Goal: Task Accomplishment & Management: Use online tool/utility

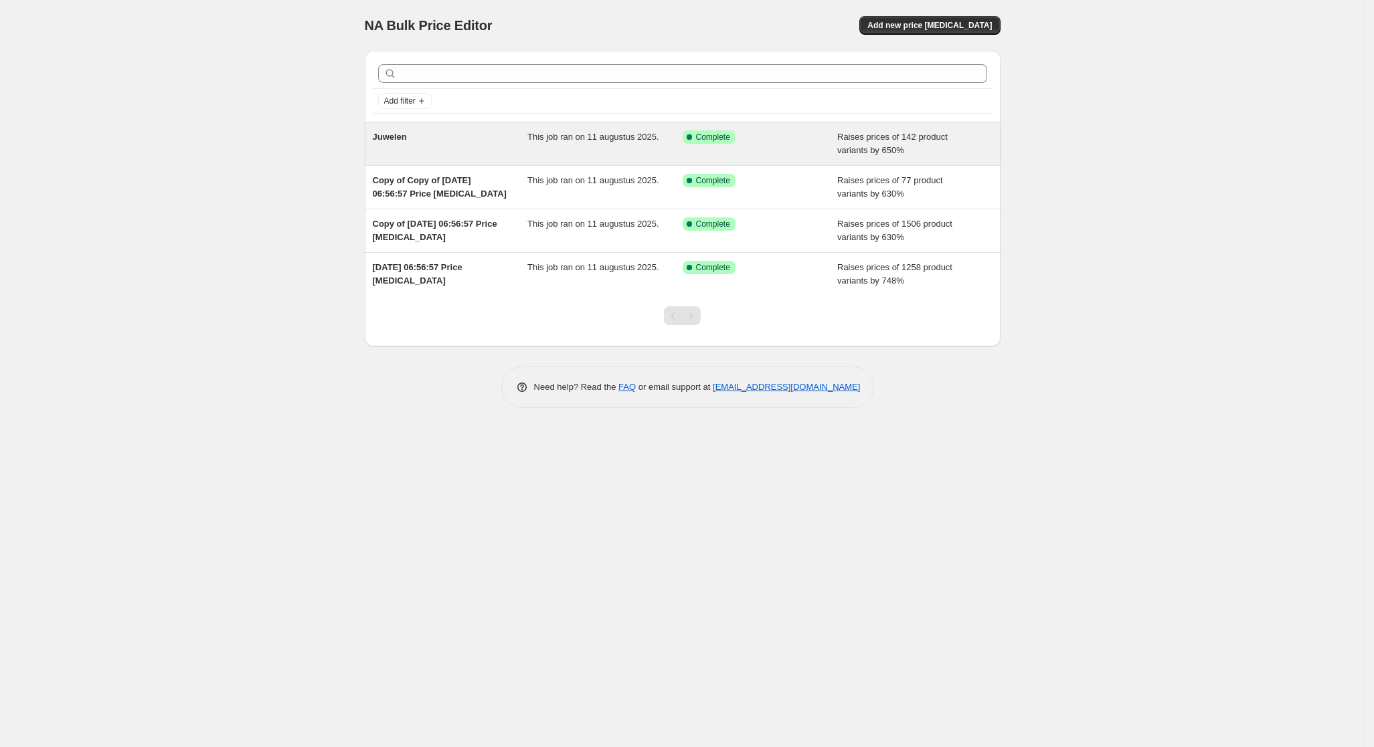
click at [562, 150] on div "This job ran on 11 augustus 2025." at bounding box center [604, 143] width 155 height 27
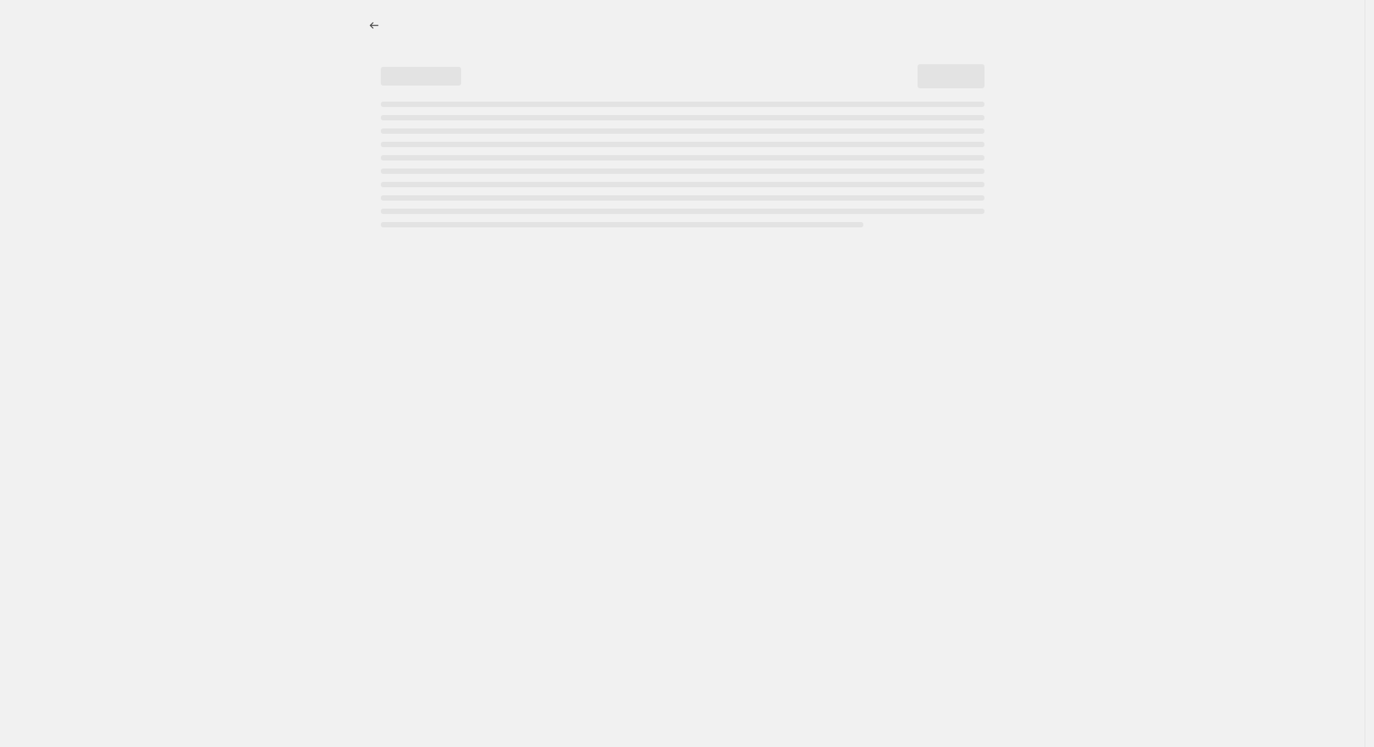
select select "percentage"
select select "pp"
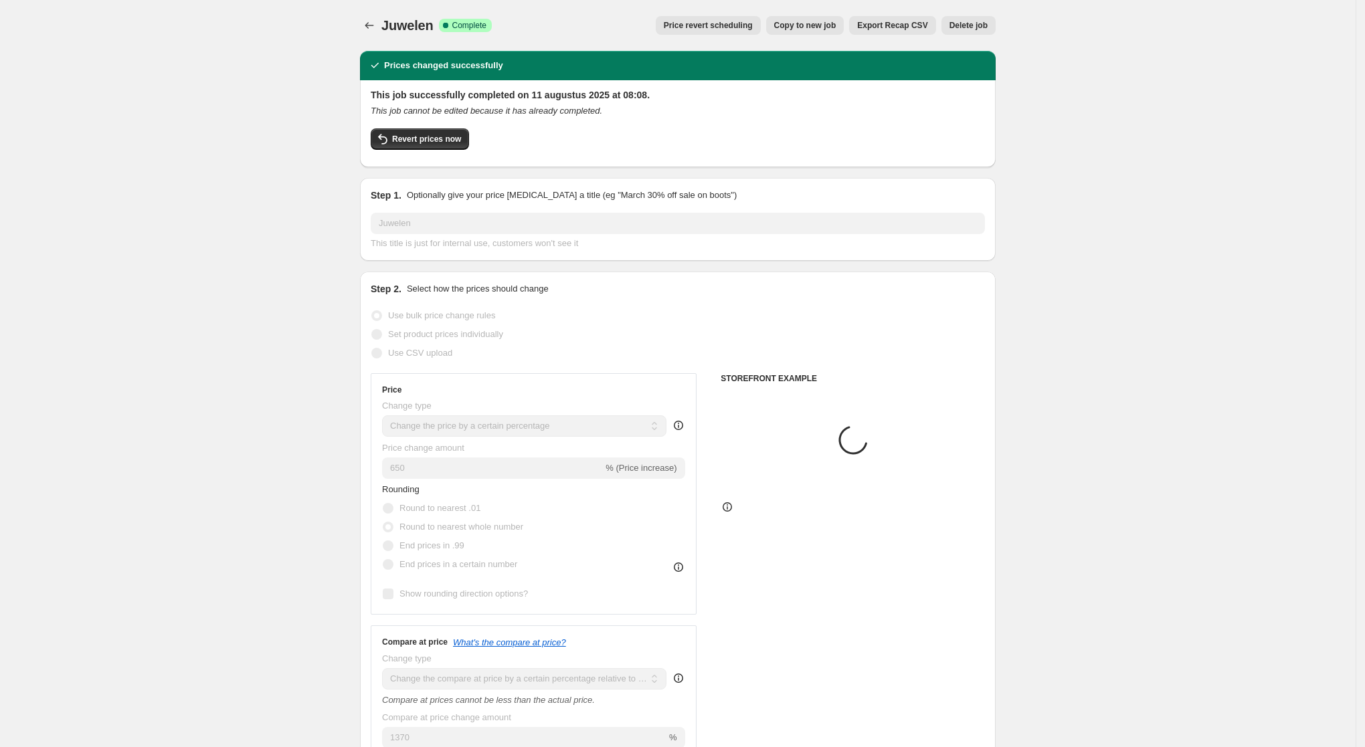
select select "collection"
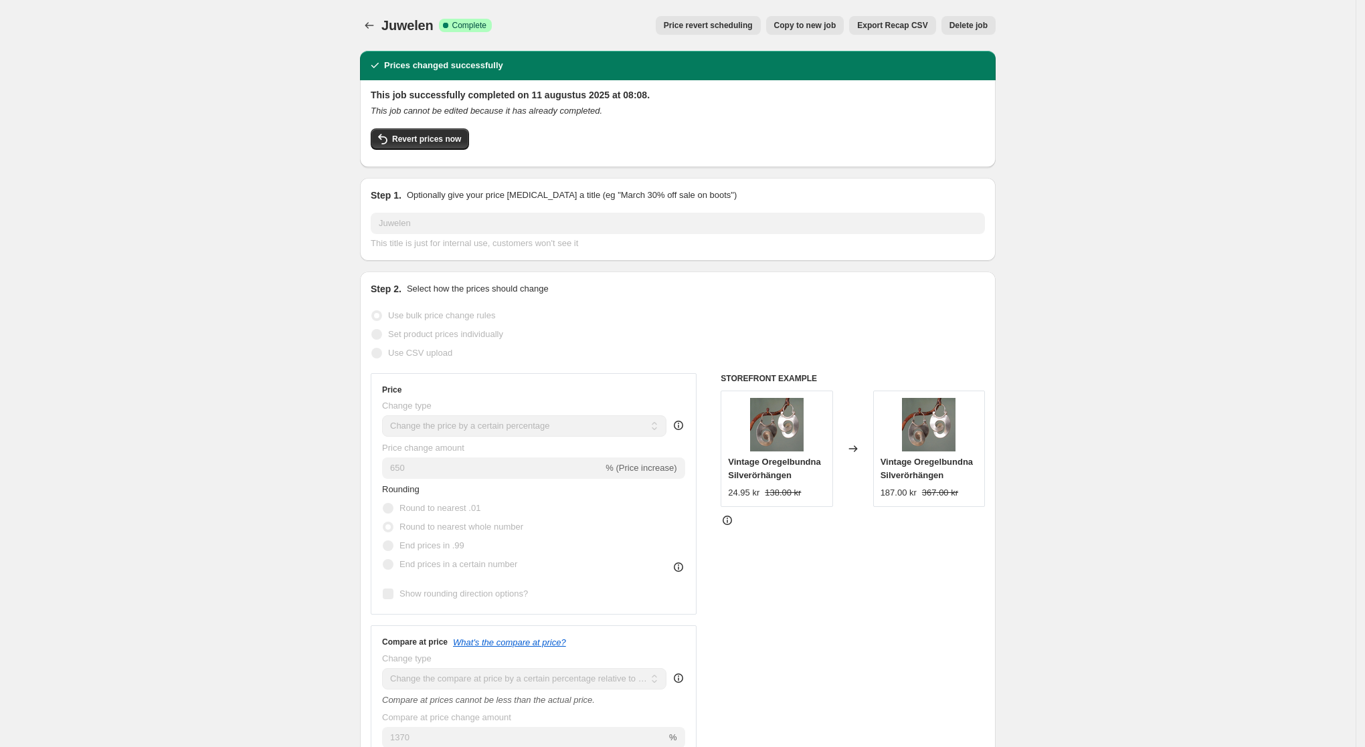
click at [828, 29] on span "Copy to new job" at bounding box center [805, 25] width 62 height 11
select select "percentage"
select select "pp"
select select "collection"
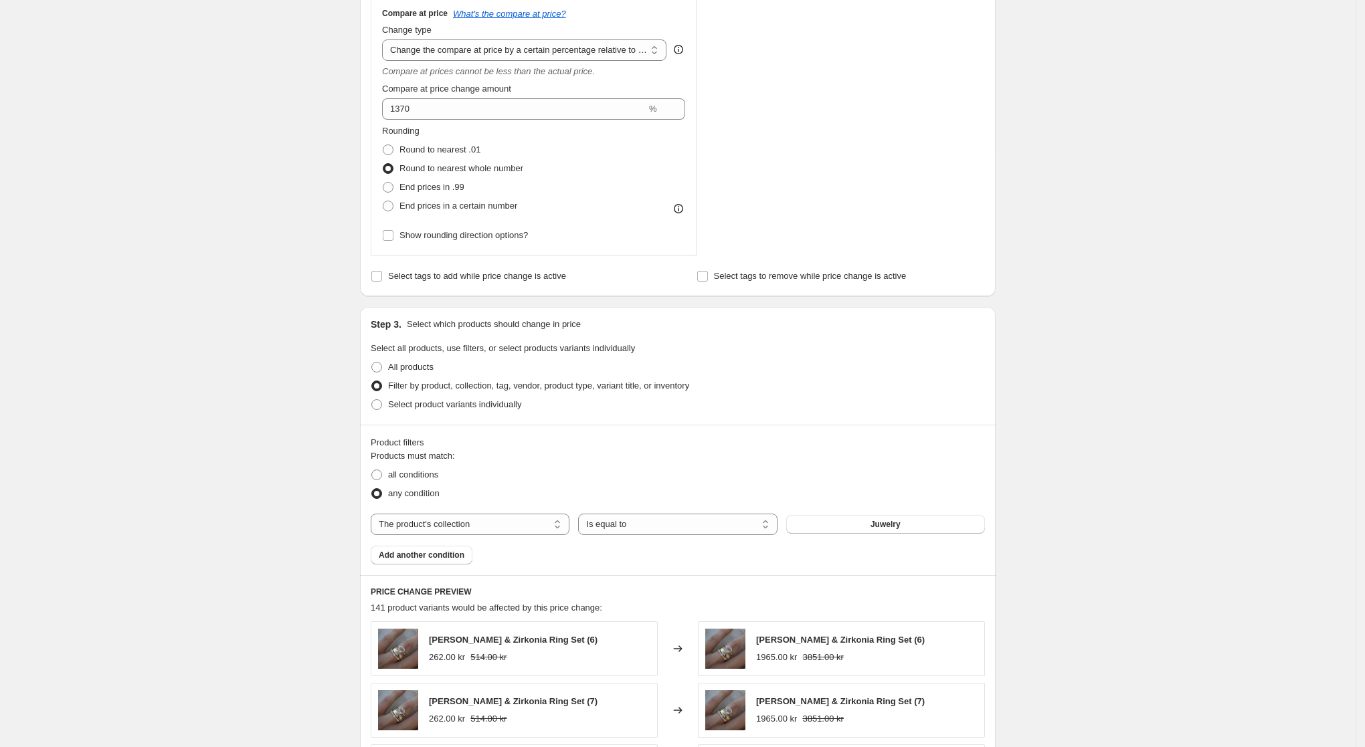
scroll to position [586, 0]
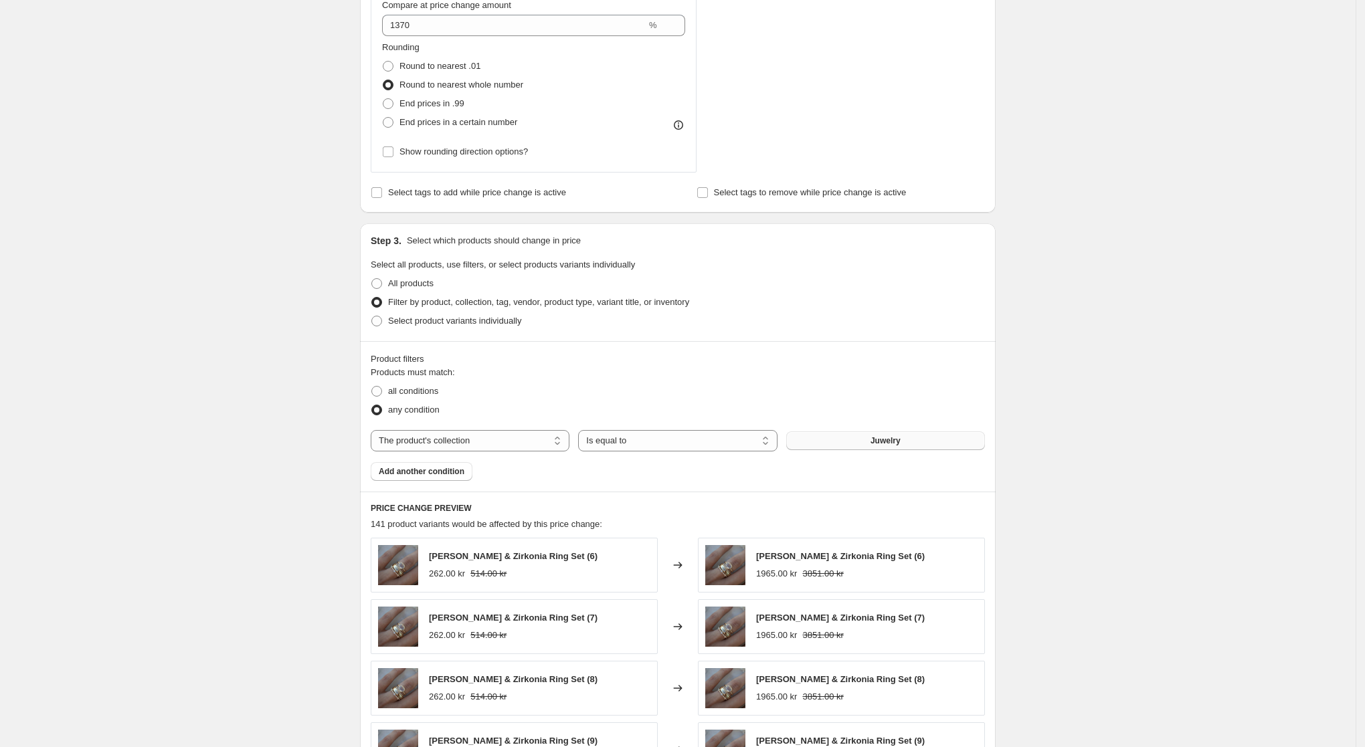
click at [858, 442] on button "Juwelry" at bounding box center [885, 441] width 199 height 19
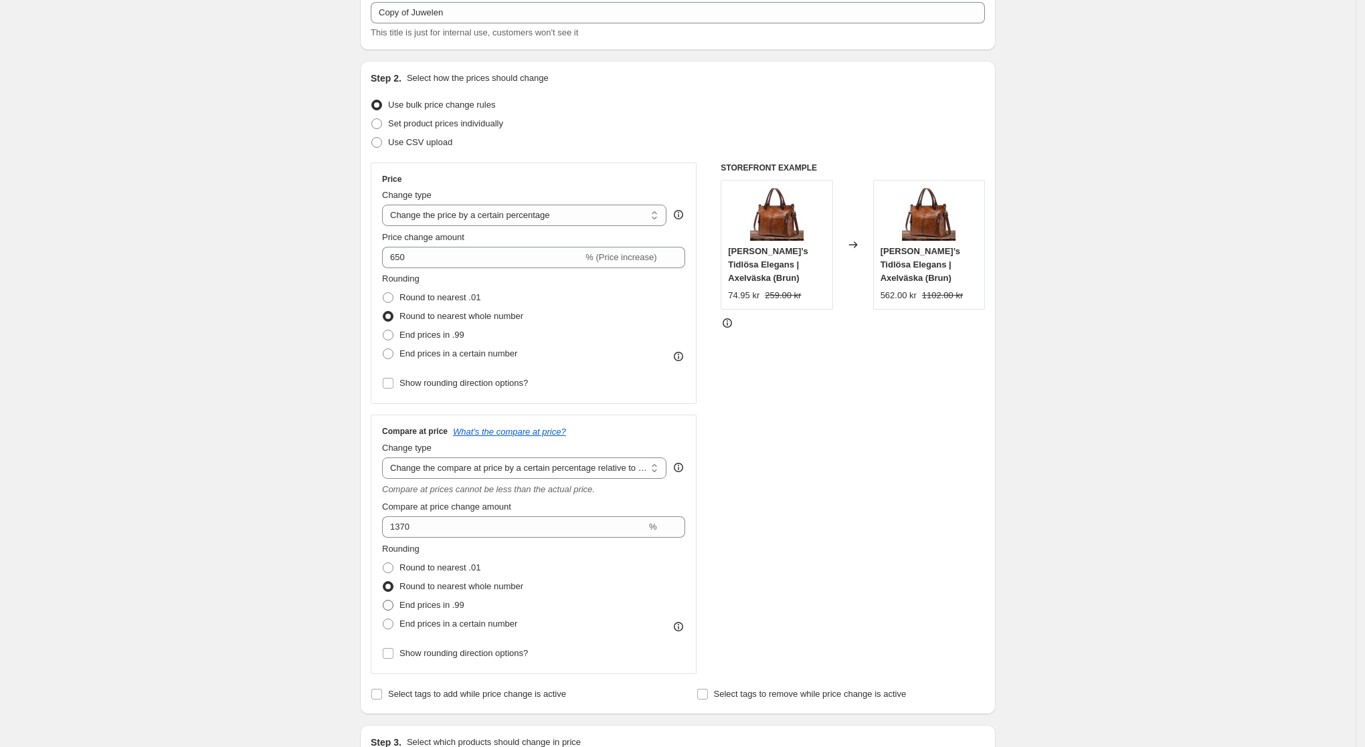
scroll to position [167, 0]
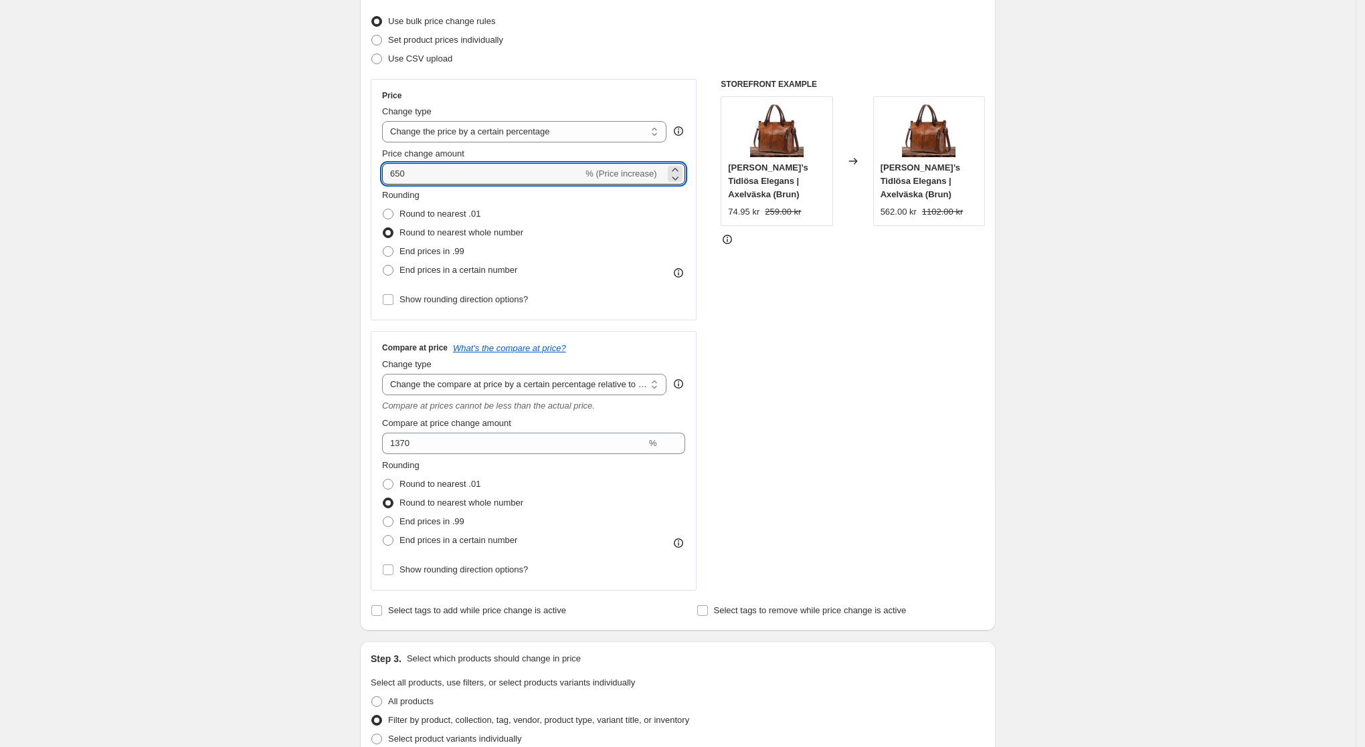
drag, startPoint x: 416, startPoint y: 175, endPoint x: 385, endPoint y: 177, distance: 30.8
click at [385, 177] on div "Price Change type Change the price to a certain amount Change the price by a ce…" at bounding box center [534, 200] width 326 height 242
click at [339, 210] on div "Create new price [MEDICAL_DATA]. This page is ready Create new price [MEDICAL_D…" at bounding box center [678, 680] width 1356 height 1694
drag, startPoint x: 408, startPoint y: 174, endPoint x: 400, endPoint y: 173, distance: 8.1
click at [400, 173] on input "800" at bounding box center [482, 173] width 201 height 21
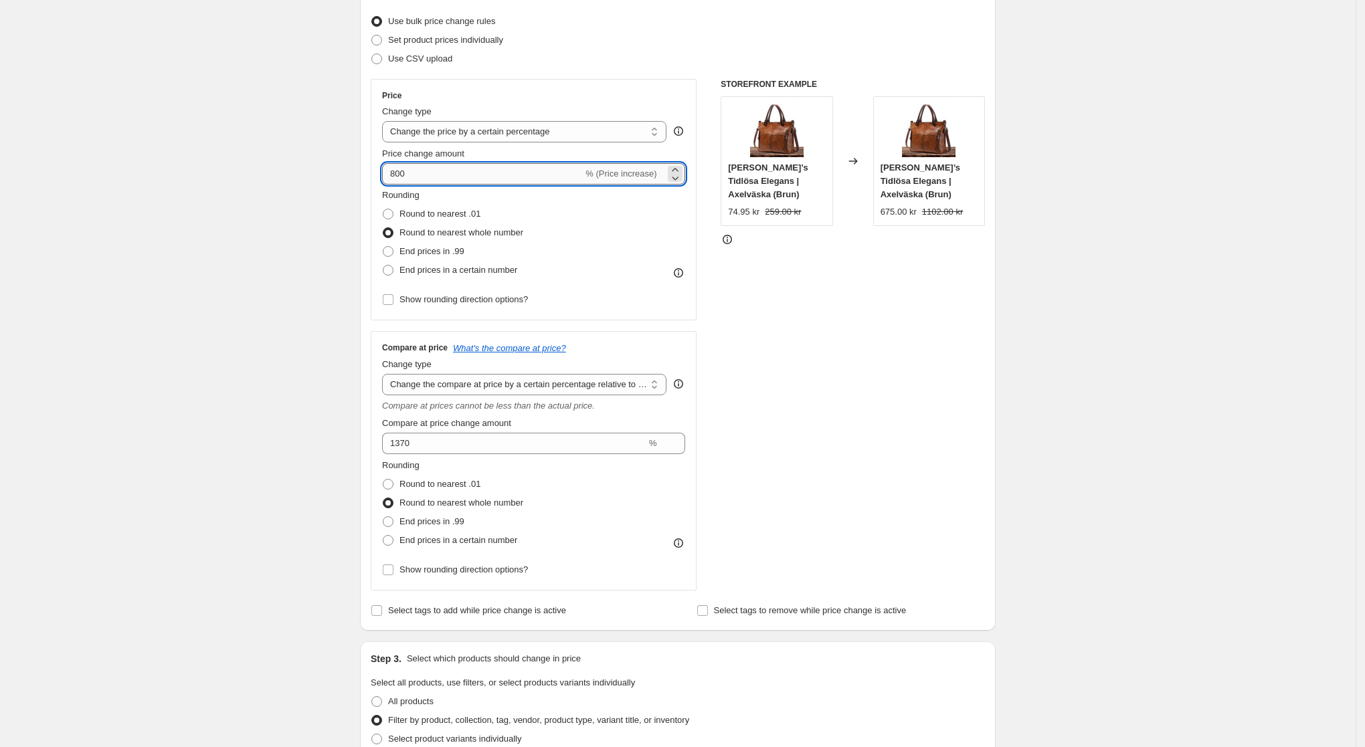
click at [394, 171] on input "800" at bounding box center [482, 173] width 201 height 21
click at [401, 173] on input "800" at bounding box center [482, 173] width 201 height 21
click at [258, 200] on div "Create new price [MEDICAL_DATA]. This page is ready Create new price [MEDICAL_D…" at bounding box center [678, 680] width 1356 height 1694
drag, startPoint x: 426, startPoint y: 177, endPoint x: 390, endPoint y: 171, distance: 35.9
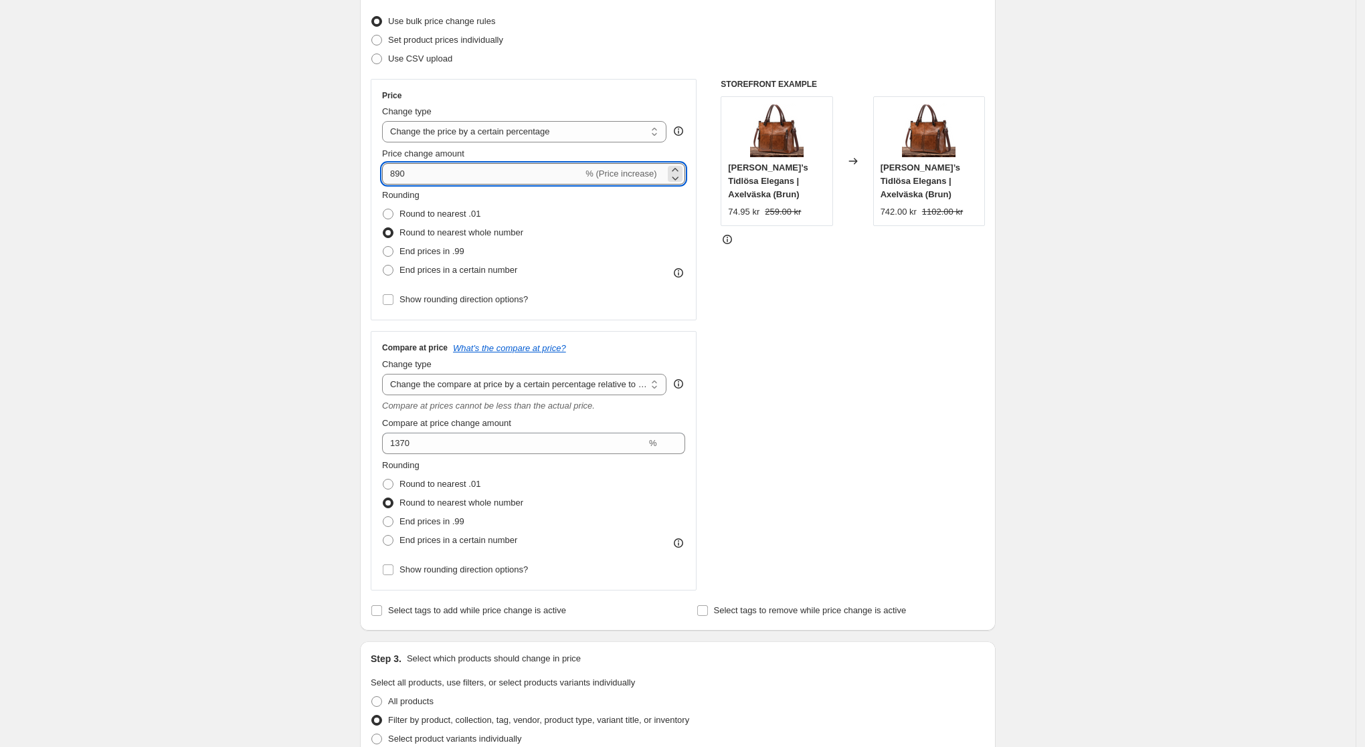
click at [391, 171] on input "890" at bounding box center [482, 173] width 201 height 21
click at [297, 195] on div "Create new price [MEDICAL_DATA]. This page is ready Create new price [MEDICAL_D…" at bounding box center [678, 680] width 1356 height 1694
drag, startPoint x: 416, startPoint y: 178, endPoint x: 366, endPoint y: 176, distance: 50.2
click at [366, 176] on div "Step 2. Select how the prices should change Use bulk price change rules Set pro…" at bounding box center [678, 304] width 636 height 654
click at [253, 205] on div "Create new price [MEDICAL_DATA]. This page is ready Create new price [MEDICAL_D…" at bounding box center [678, 680] width 1356 height 1694
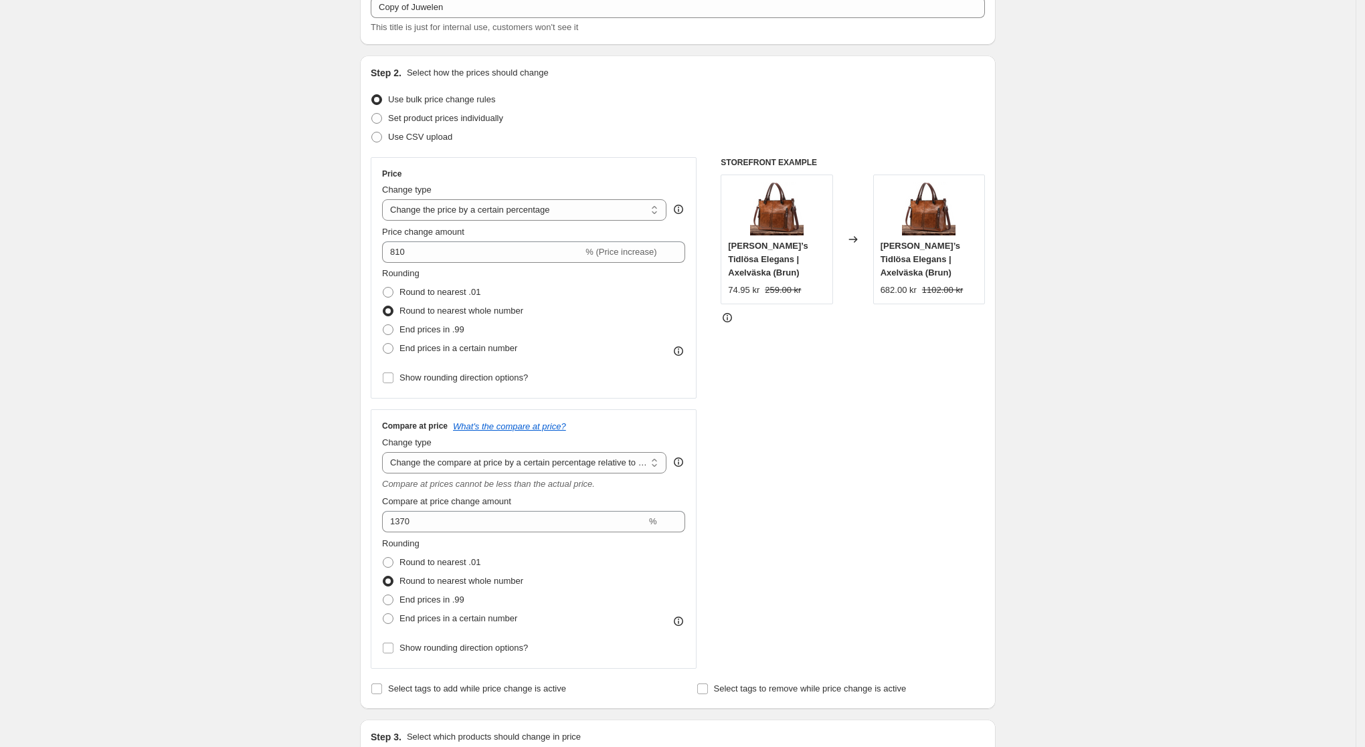
scroll to position [173, 0]
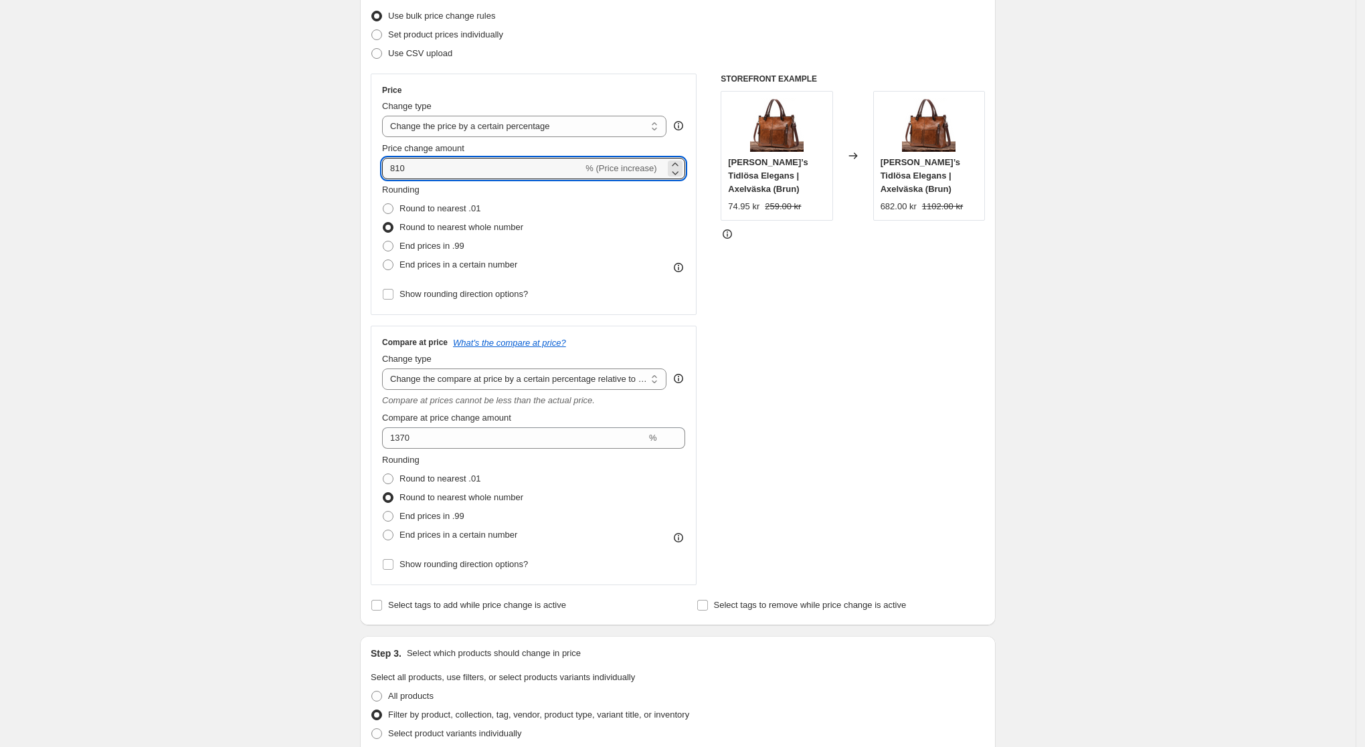
drag, startPoint x: 409, startPoint y: 166, endPoint x: 376, endPoint y: 175, distance: 34.1
click at [376, 175] on div "Price Change type Change the price to a certain amount Change the price by a ce…" at bounding box center [534, 195] width 326 height 242
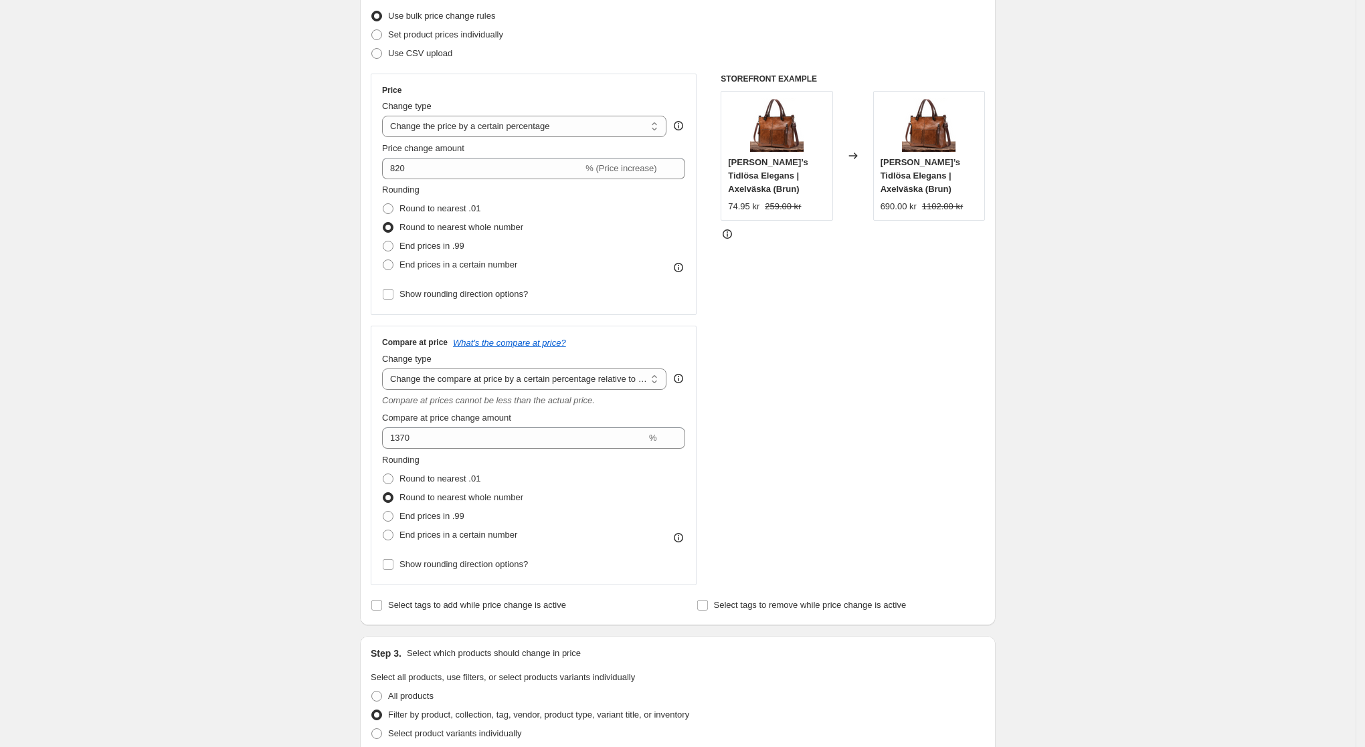
click at [254, 259] on div "Create new price [MEDICAL_DATA]. This page is ready Create new price [MEDICAL_D…" at bounding box center [678, 674] width 1356 height 1694
drag, startPoint x: 414, startPoint y: 169, endPoint x: 387, endPoint y: 167, distance: 26.9
click at [387, 167] on input "820" at bounding box center [482, 168] width 201 height 21
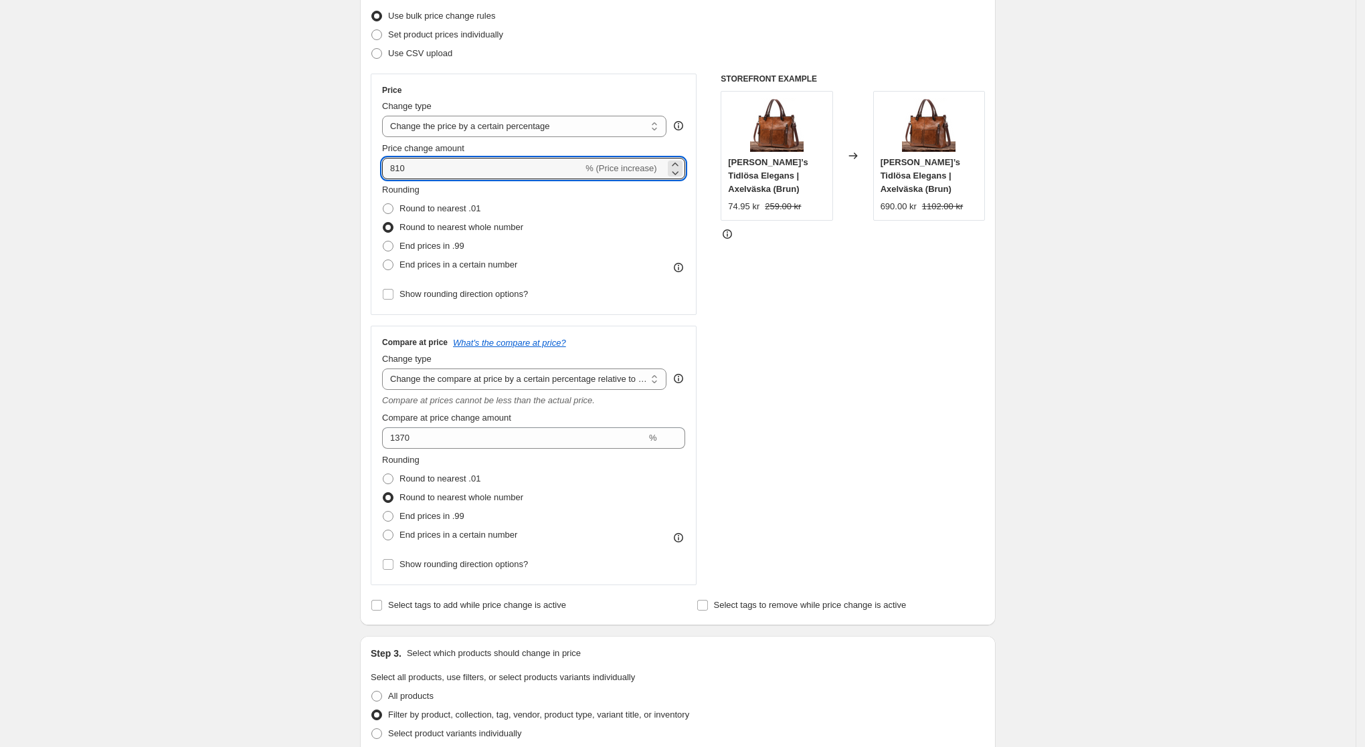
type input "810"
click at [352, 217] on div "Create new price [MEDICAL_DATA]. This page is ready Create new price [MEDICAL_D…" at bounding box center [678, 674] width 668 height 1694
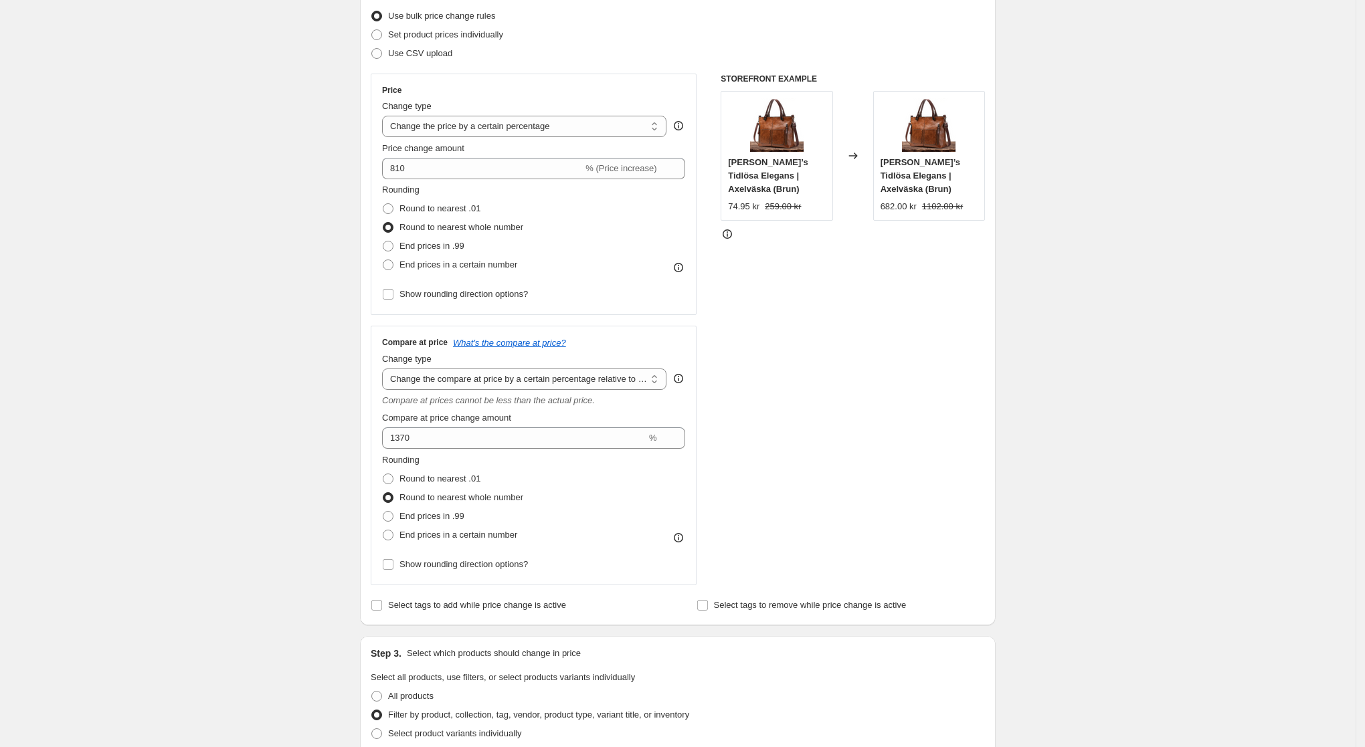
scroll to position [256, 0]
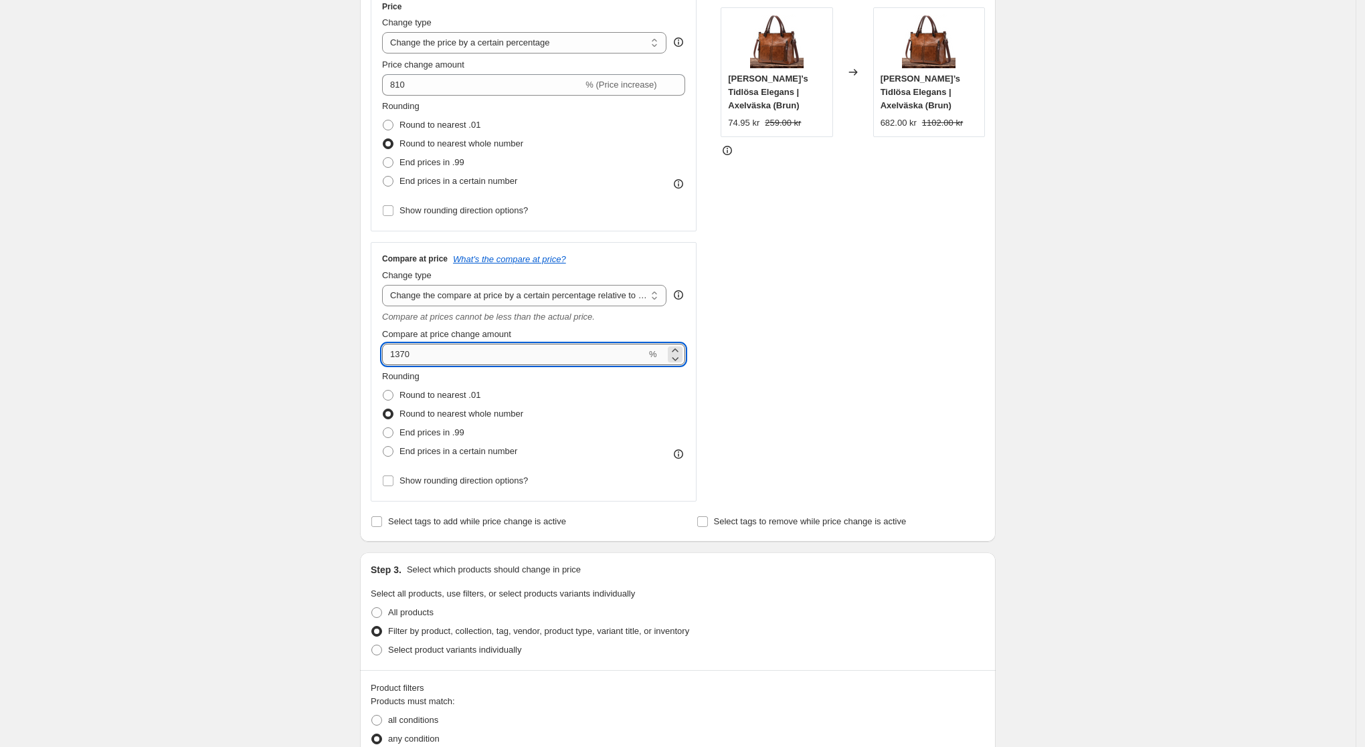
drag, startPoint x: 424, startPoint y: 359, endPoint x: 392, endPoint y: 360, distance: 31.5
click at [392, 360] on input "1370" at bounding box center [514, 354] width 264 height 21
type input "1500"
click at [300, 365] on div "Create new price [MEDICAL_DATA]. This page is ready Create new price [MEDICAL_D…" at bounding box center [678, 591] width 1356 height 1694
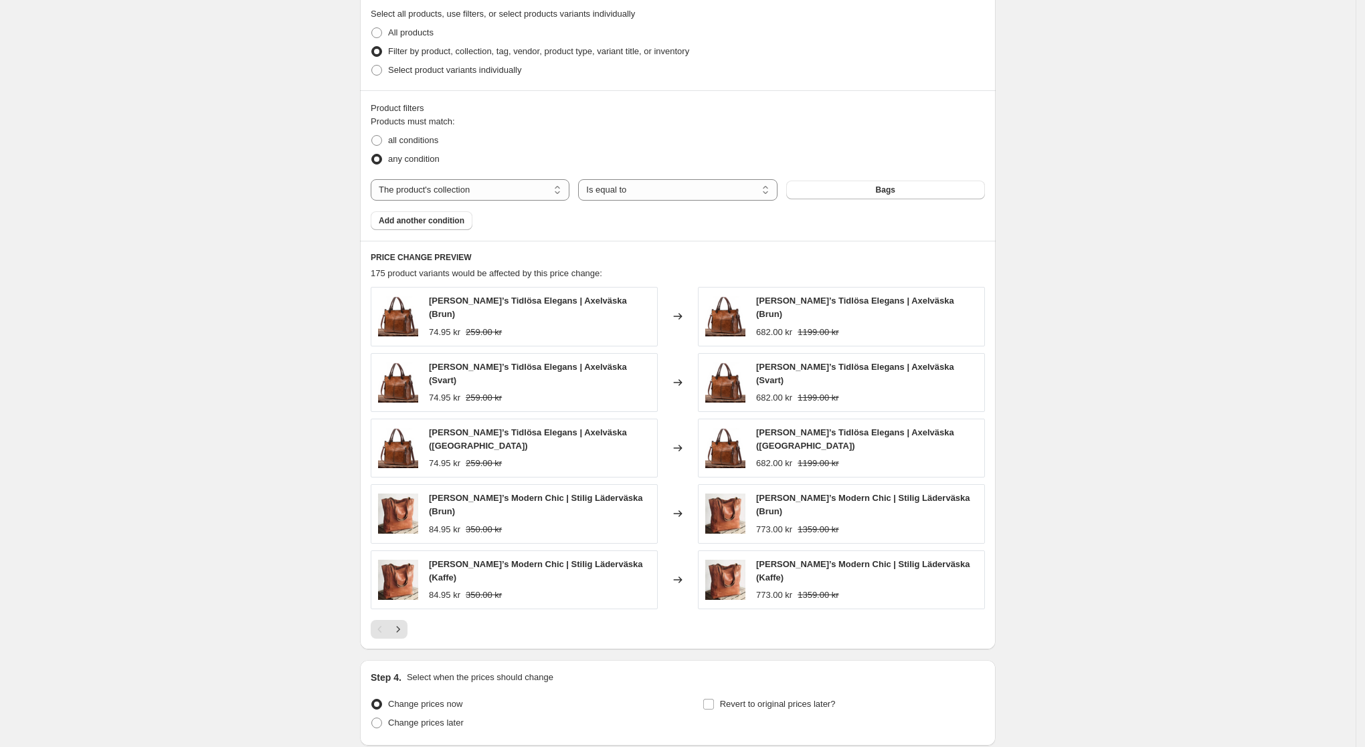
scroll to position [925, 0]
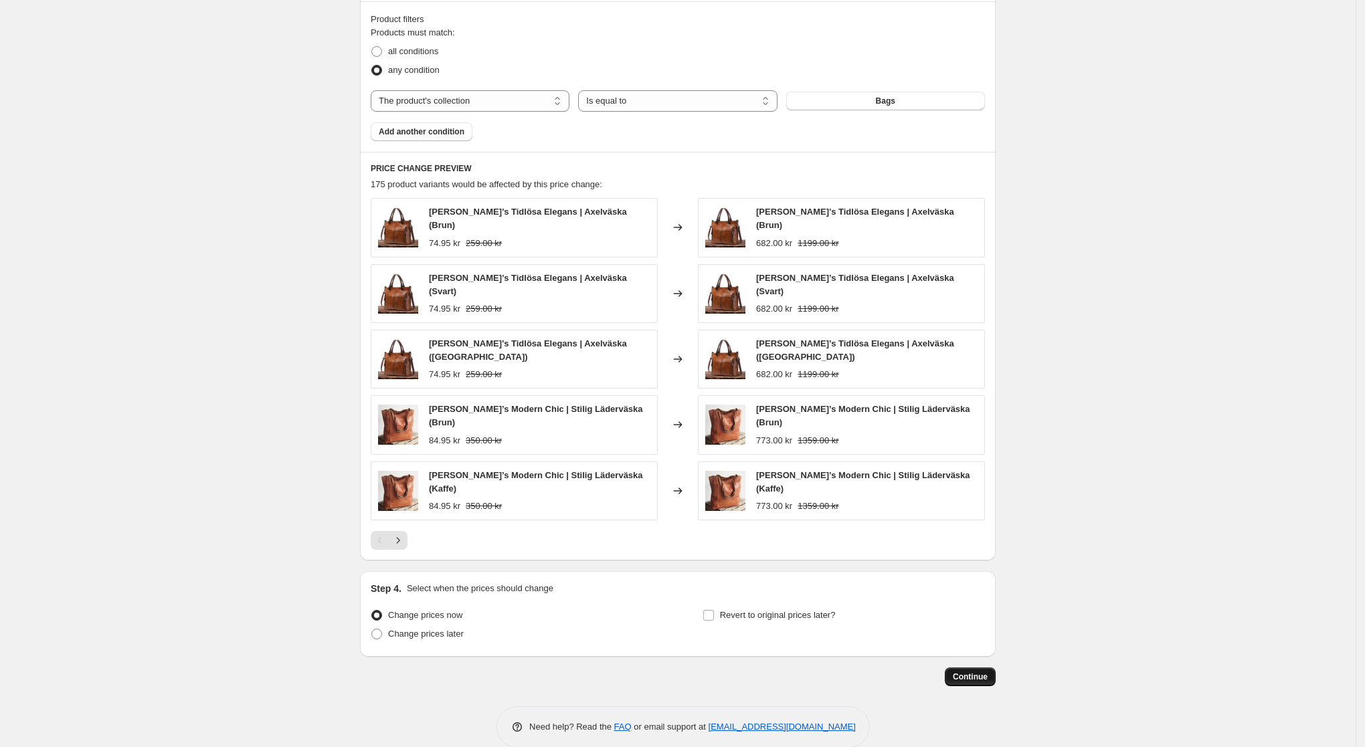
click at [987, 672] on span "Continue" at bounding box center [970, 677] width 35 height 11
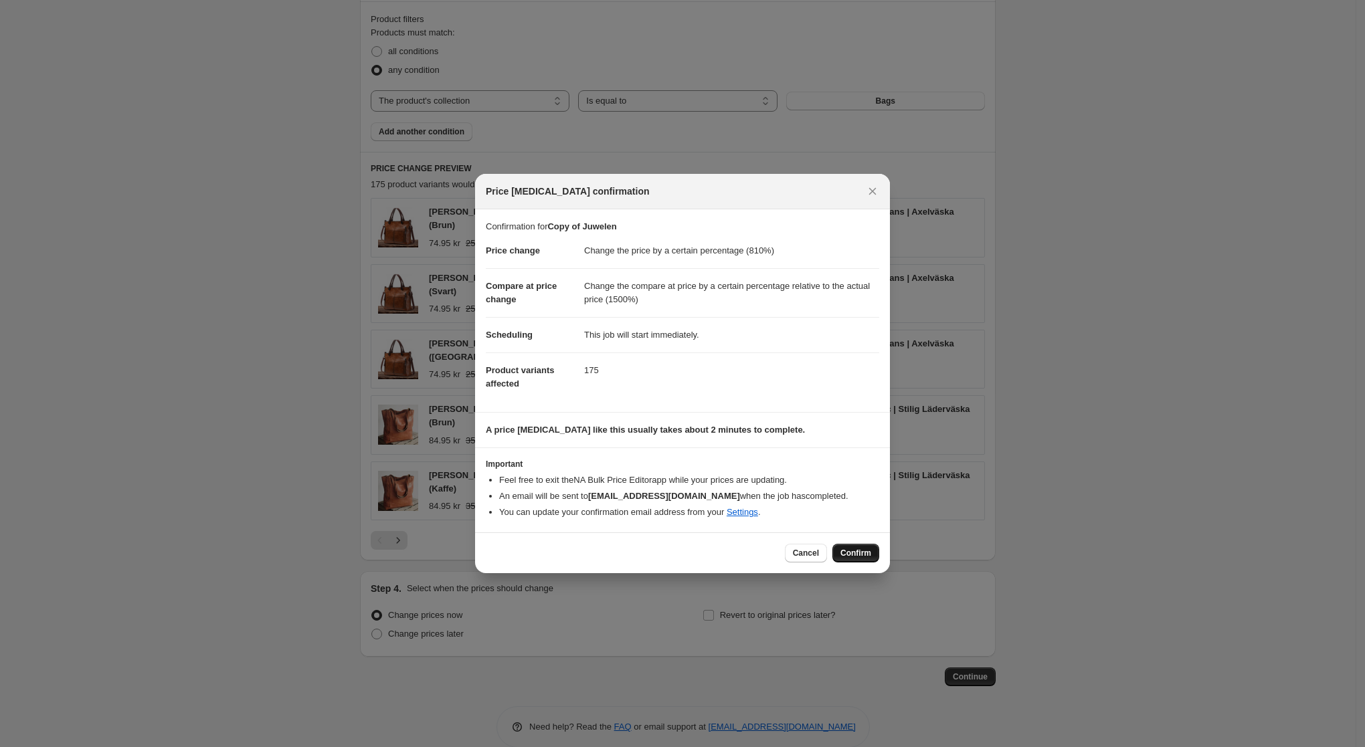
click at [854, 557] on span "Confirm" at bounding box center [855, 553] width 31 height 11
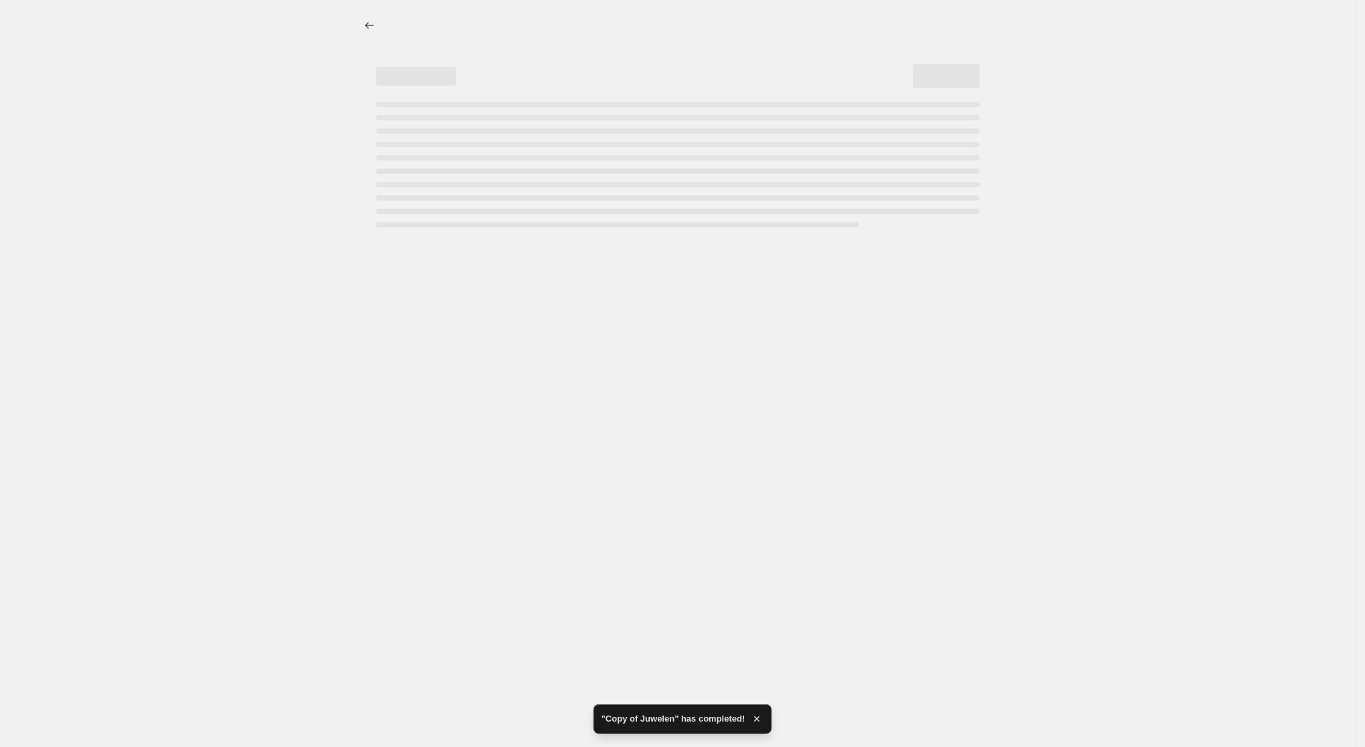
select select "percentage"
select select "pp"
select select "collection"
